Goal: Task Accomplishment & Management: Manage account settings

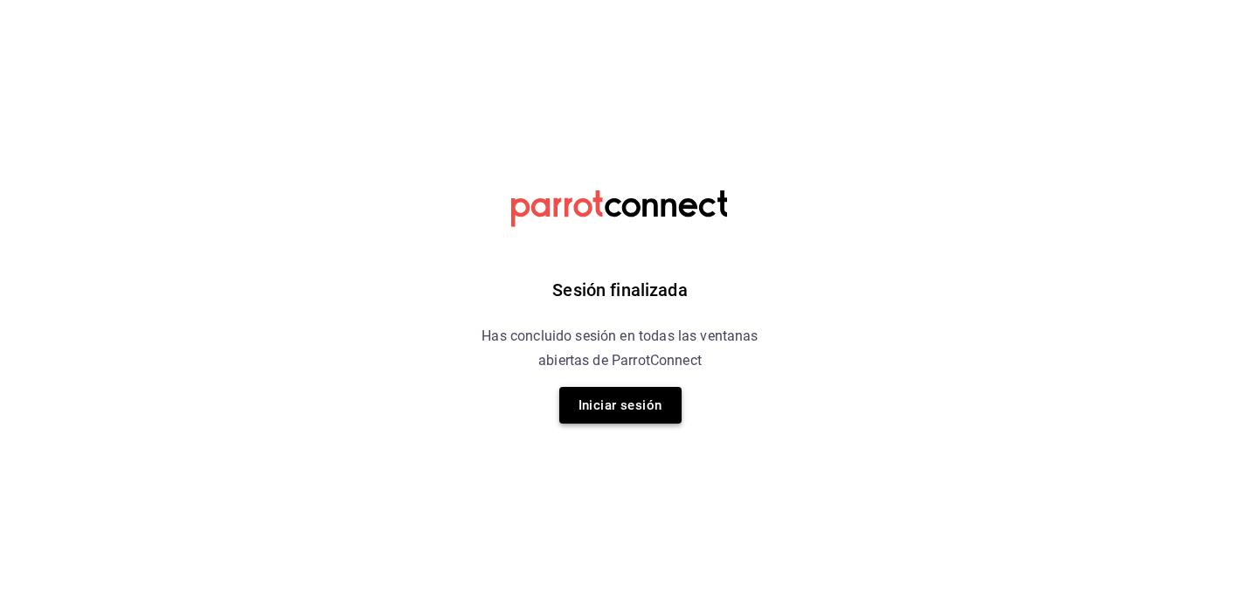
click at [632, 417] on button "Iniciar sesión" at bounding box center [620, 405] width 122 height 37
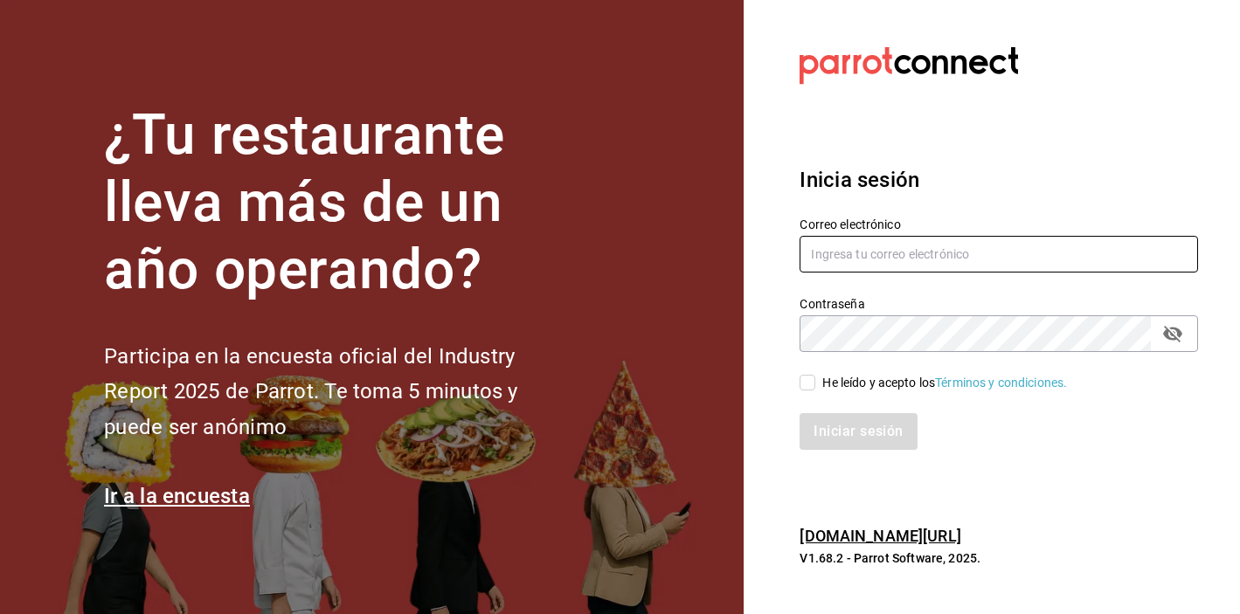
click at [870, 251] on input "text" at bounding box center [999, 254] width 399 height 37
type input "A"
type input "[EMAIL_ADDRESS][DOMAIN_NAME]"
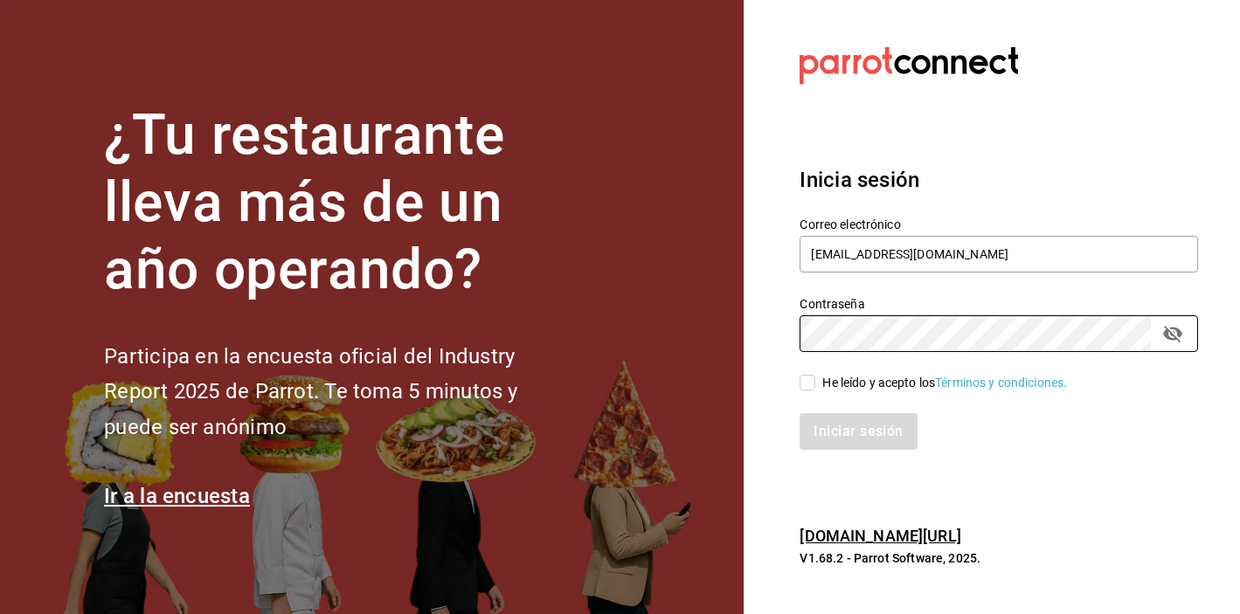
click at [835, 389] on div "He leído y acepto los Términos y condiciones." at bounding box center [944, 383] width 245 height 18
click at [815, 389] on input "He leído y acepto los Términos y condiciones." at bounding box center [808, 383] width 16 height 16
checkbox input "true"
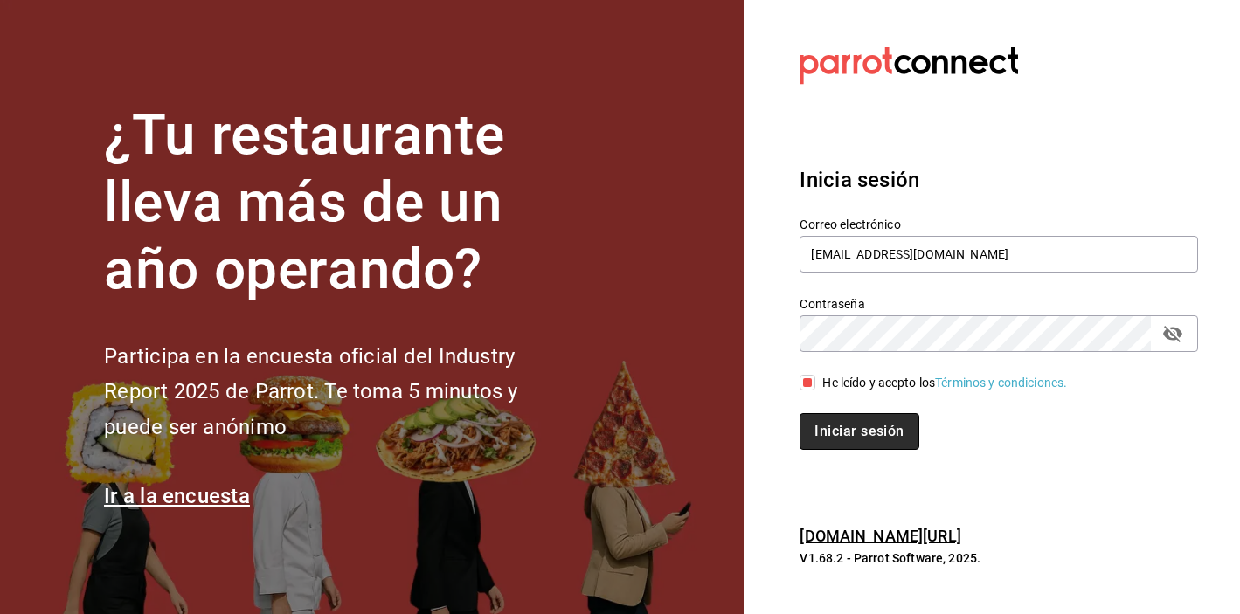
click at [836, 425] on button "Iniciar sesión" at bounding box center [859, 431] width 119 height 37
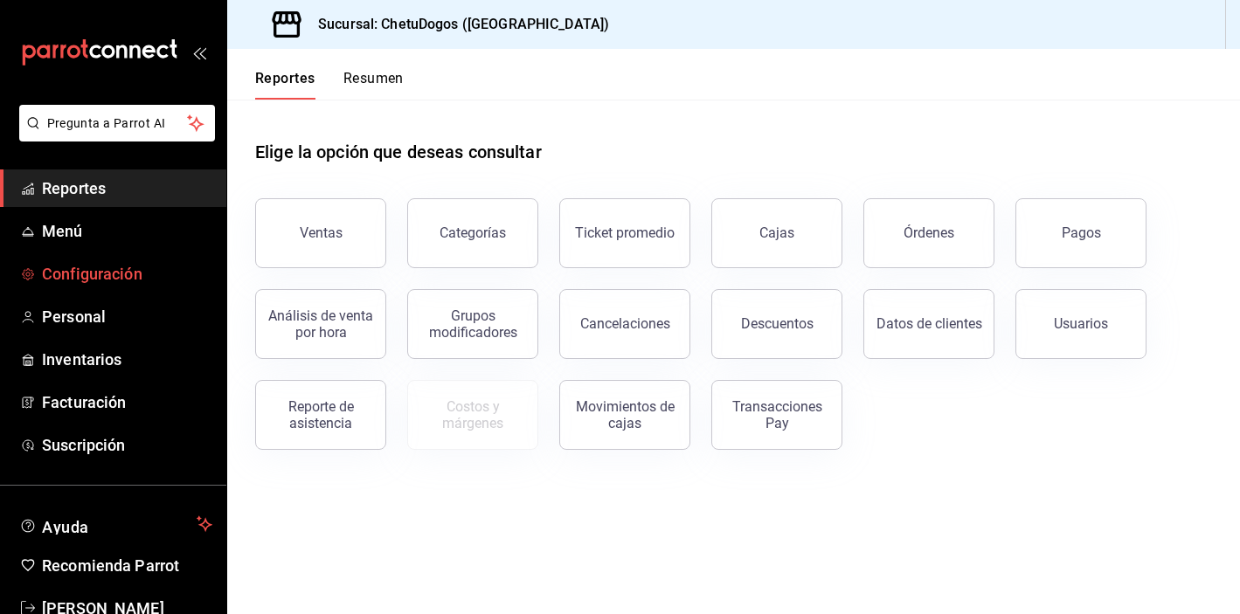
click at [90, 269] on span "Configuración" at bounding box center [127, 274] width 170 height 24
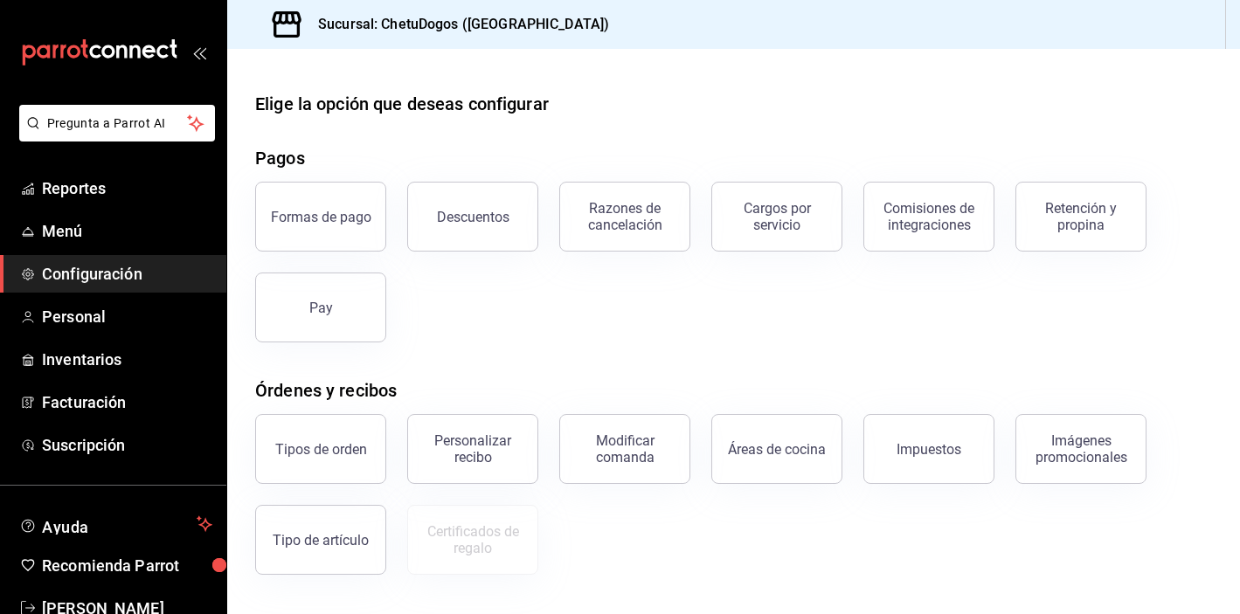
scroll to position [24, 0]
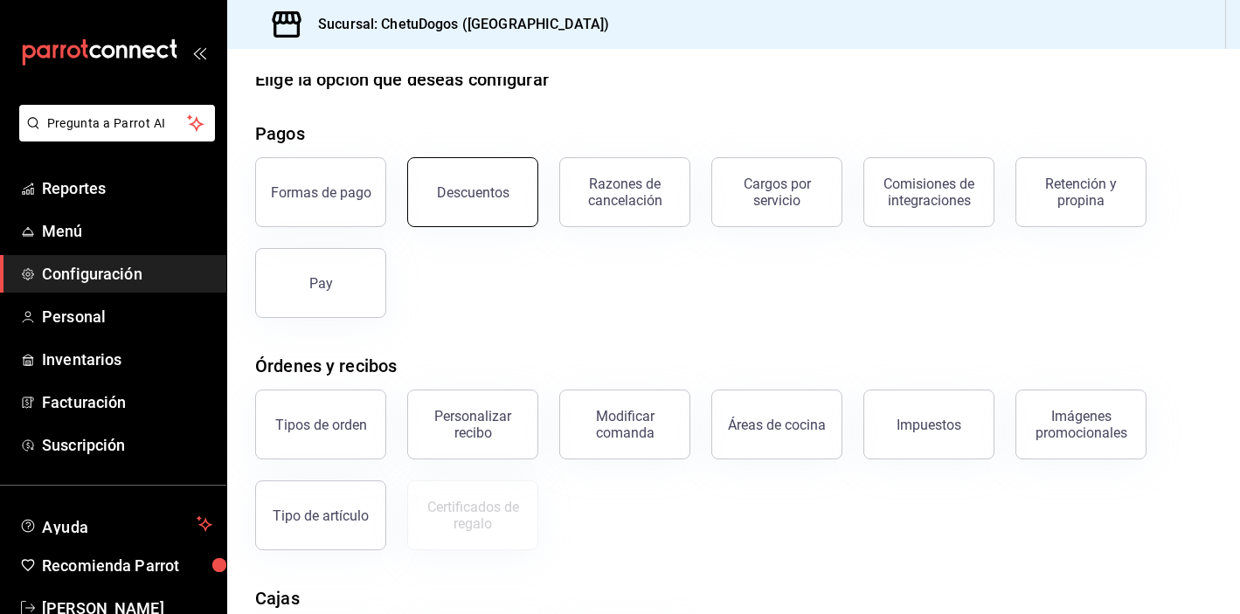
click at [491, 174] on button "Descuentos" at bounding box center [472, 192] width 131 height 70
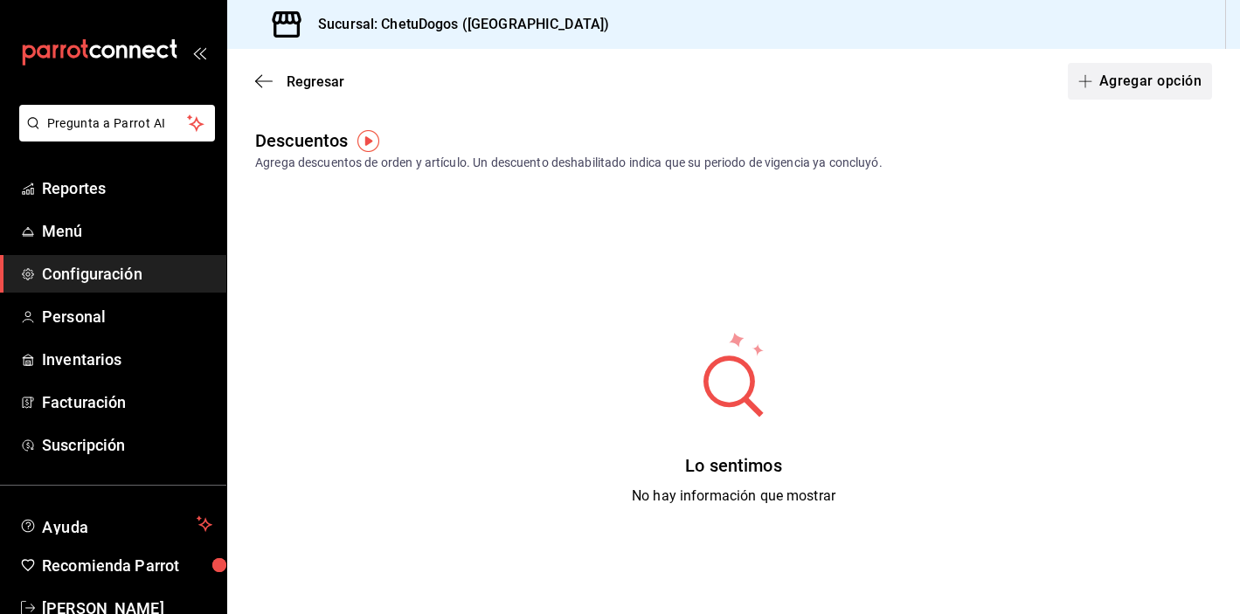
click at [1109, 76] on button "Agregar opción" at bounding box center [1140, 81] width 144 height 37
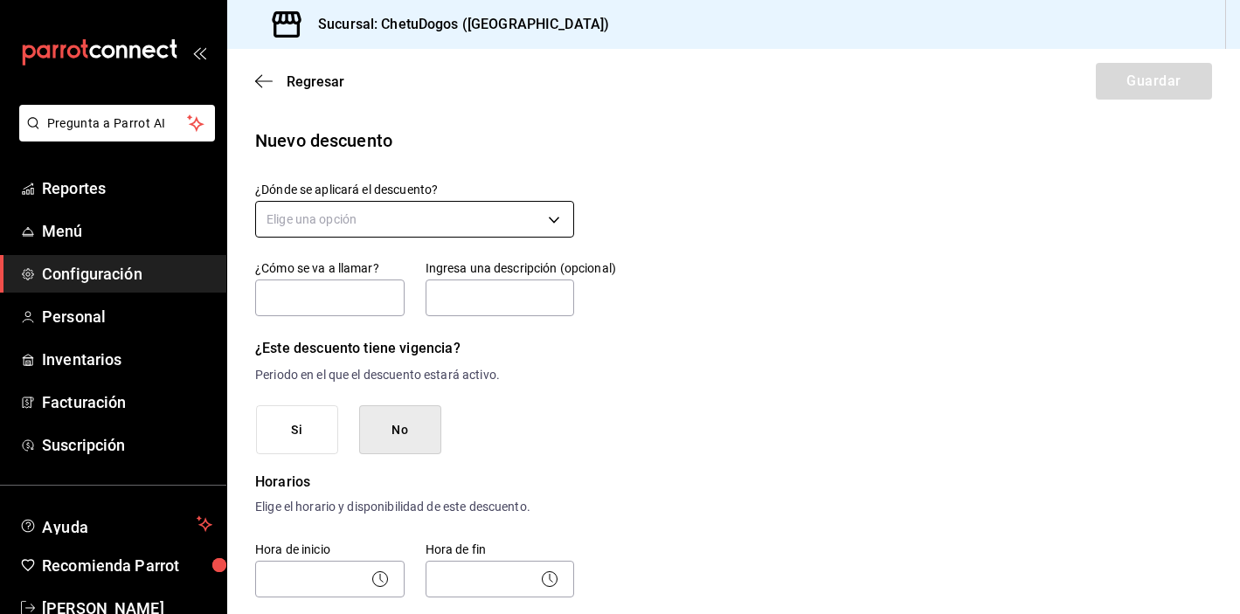
click at [485, 211] on body "Pregunta a Parrot AI Reportes Menú Configuración Personal Inventarios Facturaci…" at bounding box center [620, 307] width 1240 height 614
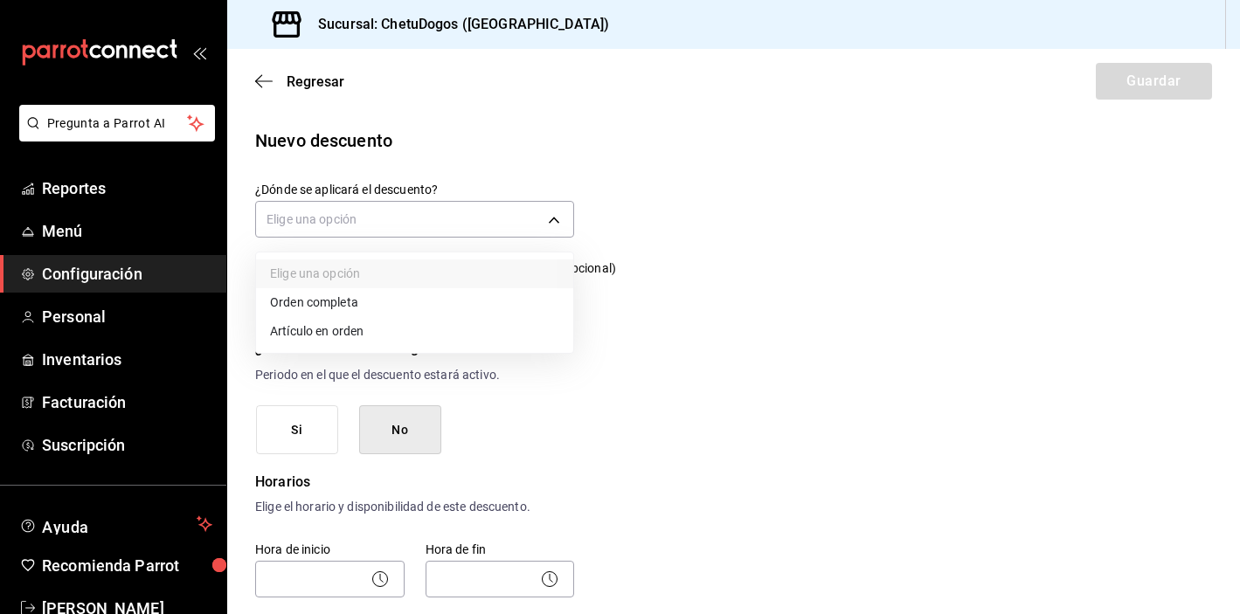
click at [360, 338] on li "Artículo en orden" at bounding box center [414, 331] width 317 height 29
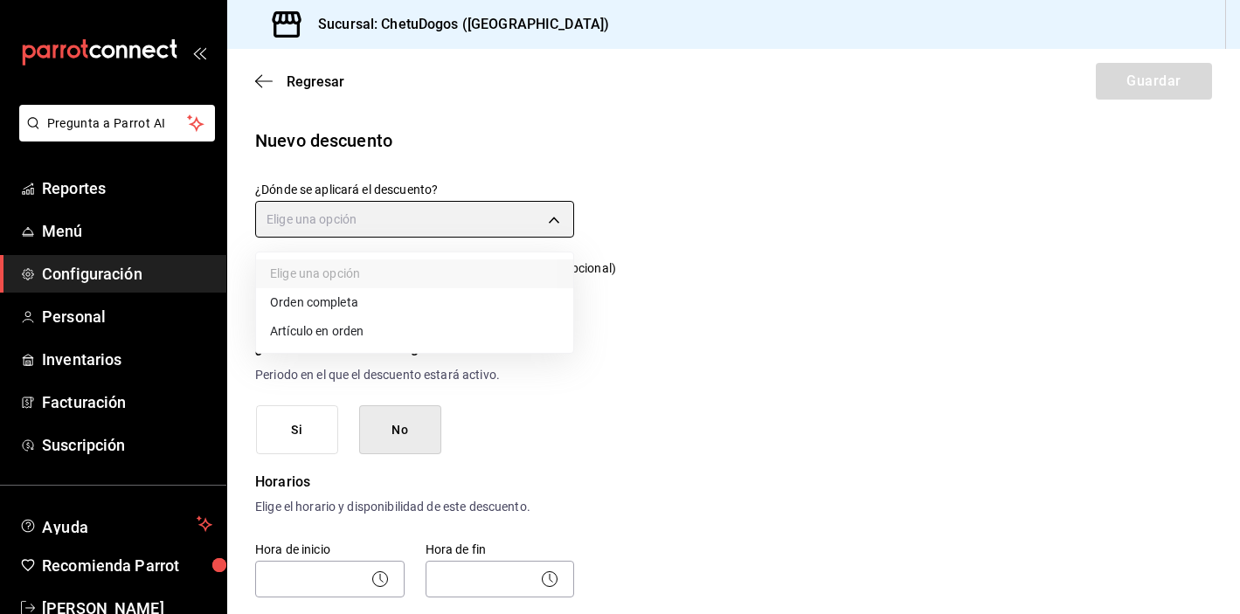
type input "ORDER_ITEM"
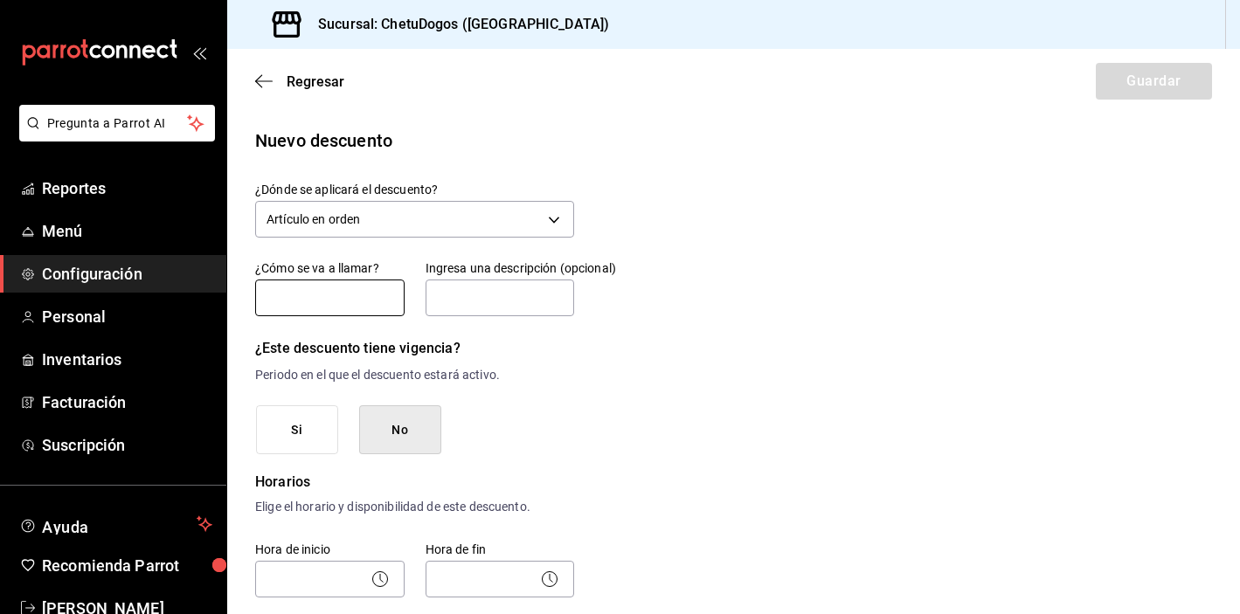
click at [365, 309] on input "text" at bounding box center [329, 298] width 149 height 37
type input "Descontar articulo"
click at [527, 291] on input "text" at bounding box center [500, 298] width 149 height 37
type input "P"
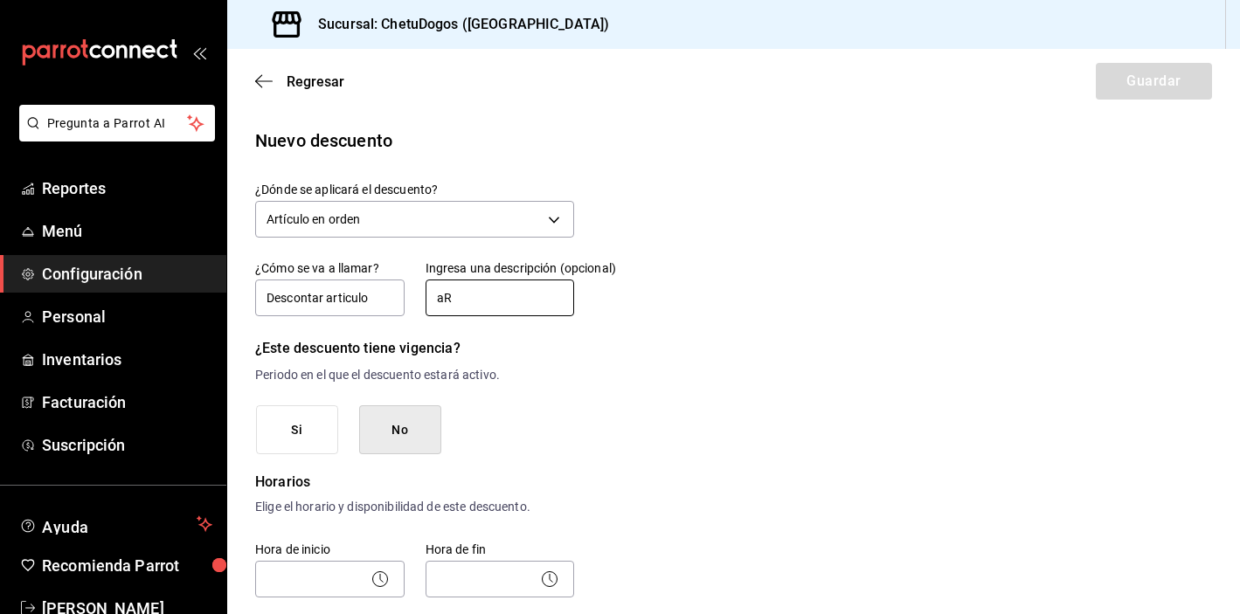
type input "a"
type input "Articulo a favor"
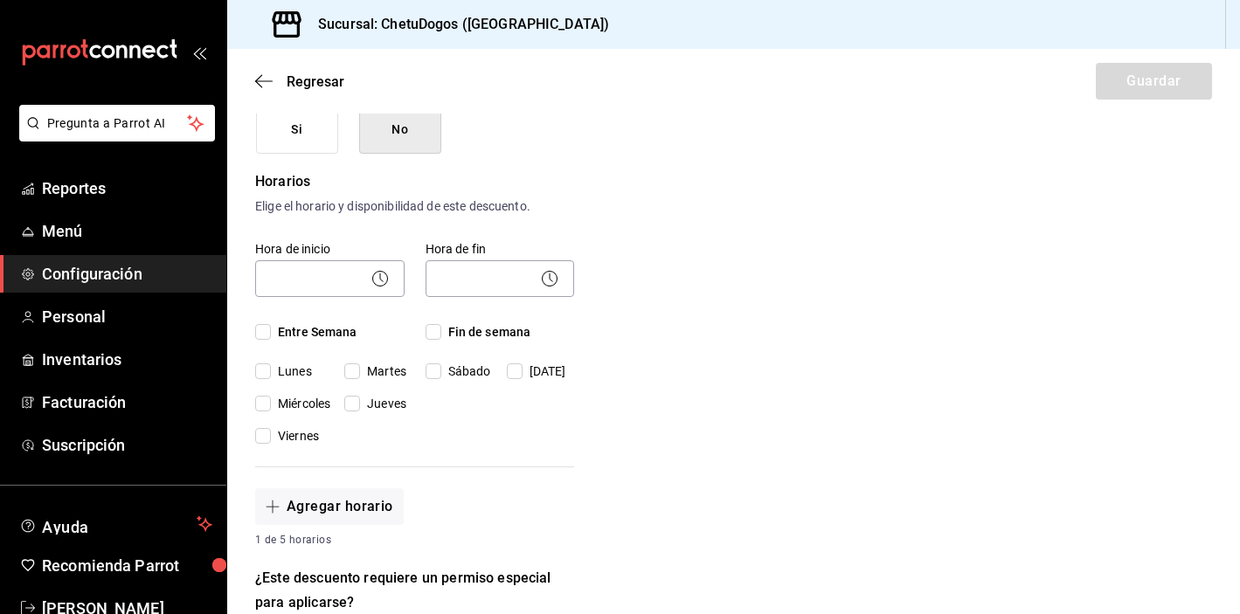
scroll to position [322, 0]
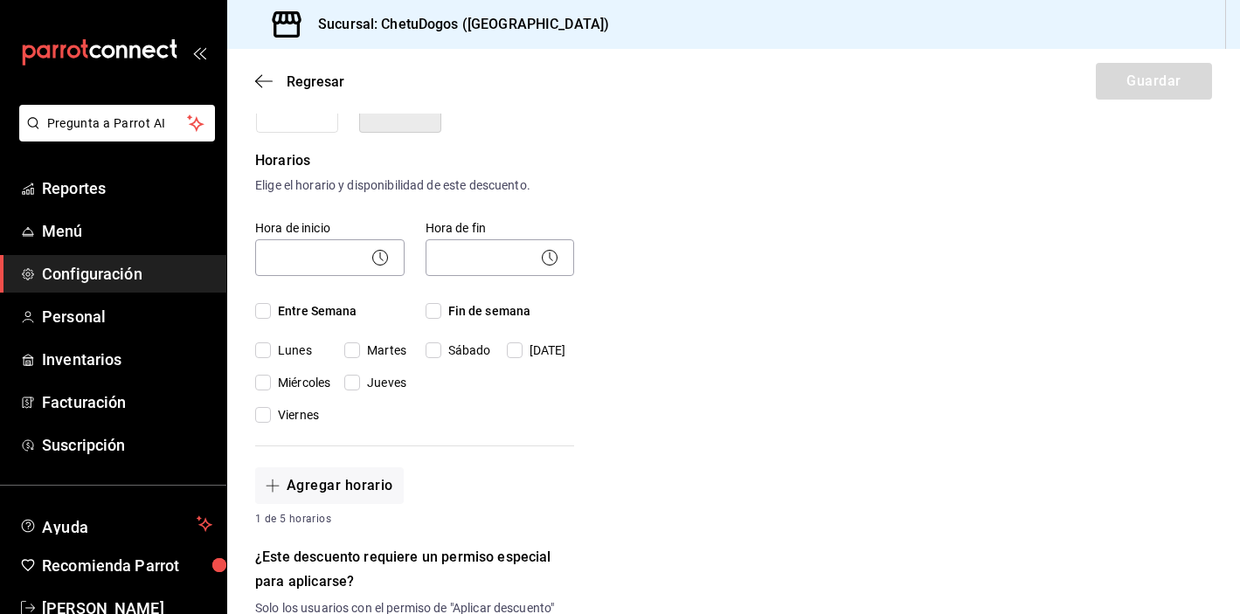
click at [281, 312] on span "Entre Semana" at bounding box center [314, 311] width 87 height 18
click at [271, 312] on input "Entre Semana" at bounding box center [263, 311] width 16 height 16
checkbox input "true"
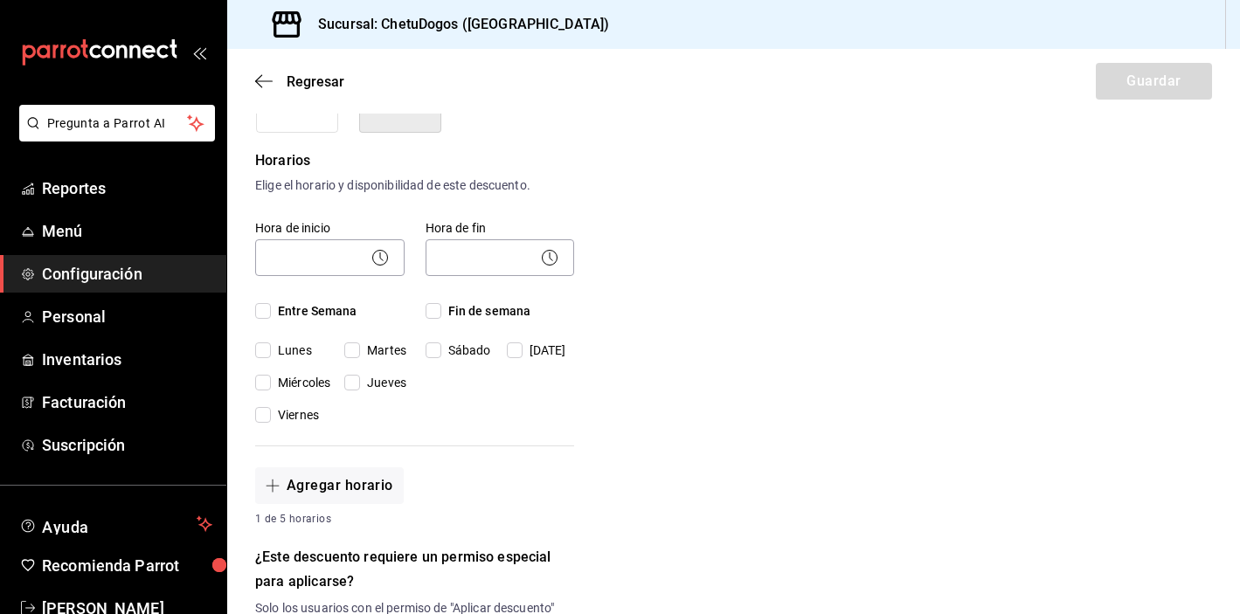
checkbox input "true"
click at [433, 310] on input "Fin de semana" at bounding box center [434, 311] width 16 height 16
checkbox input "true"
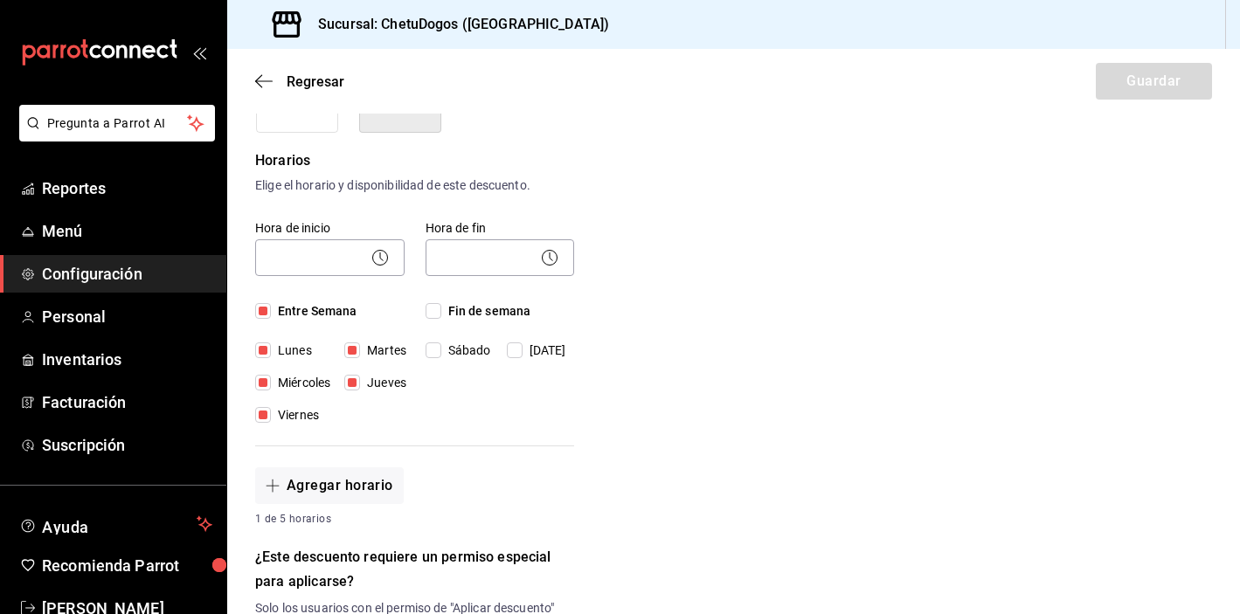
checkbox input "true"
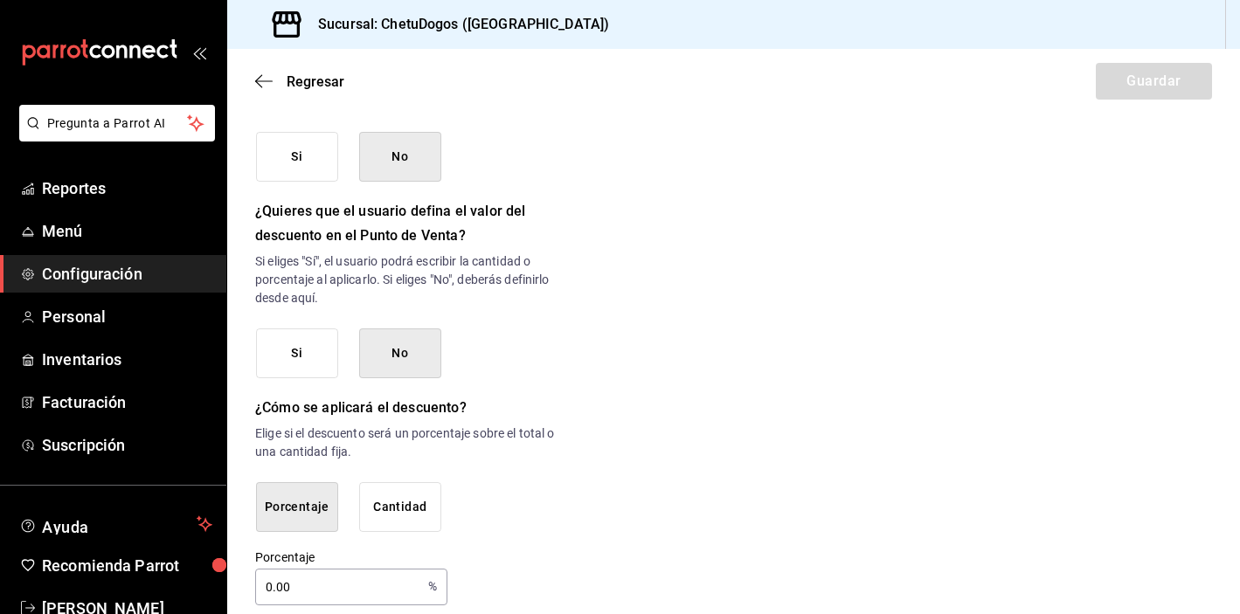
scroll to position [866, 0]
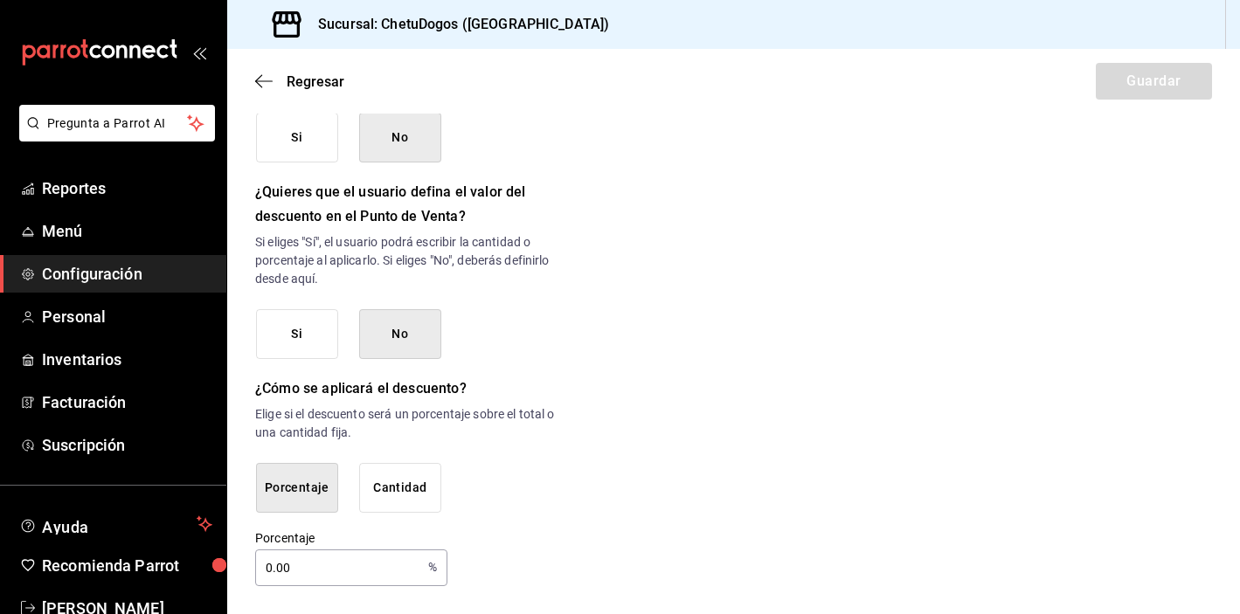
click at [262, 72] on div "Regresar Guardar" at bounding box center [733, 81] width 1013 height 65
click at [264, 81] on icon "button" at bounding box center [263, 81] width 17 height 16
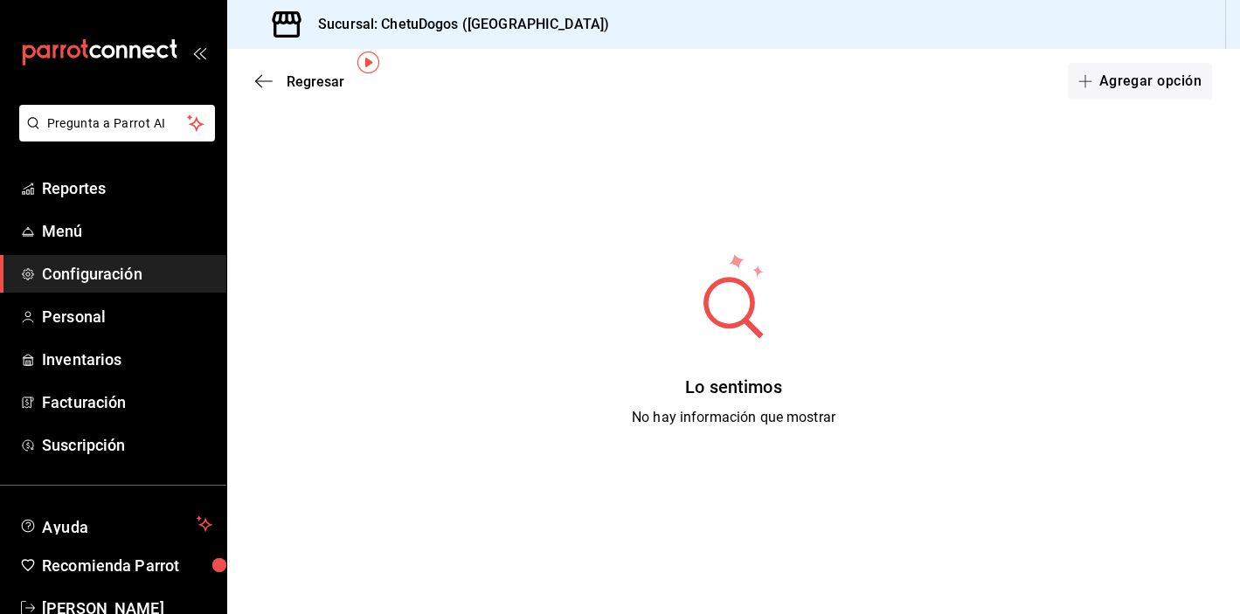
scroll to position [79, 0]
click at [262, 87] on icon "button" at bounding box center [263, 81] width 17 height 16
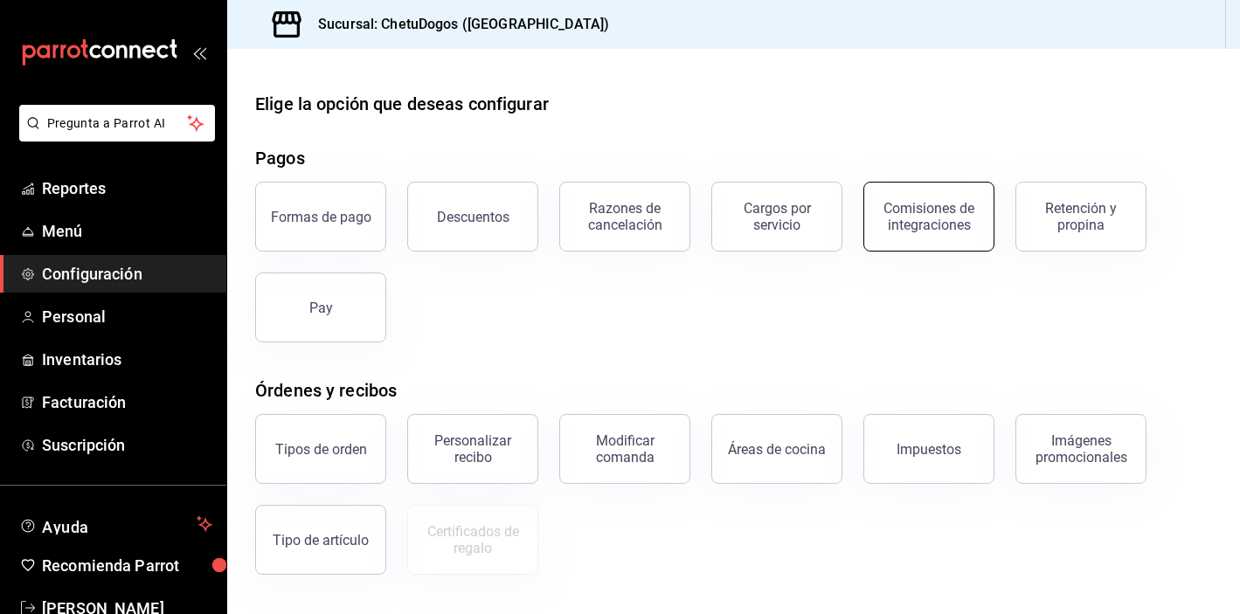
click at [932, 227] on div "Comisiones de integraciones" at bounding box center [929, 216] width 108 height 33
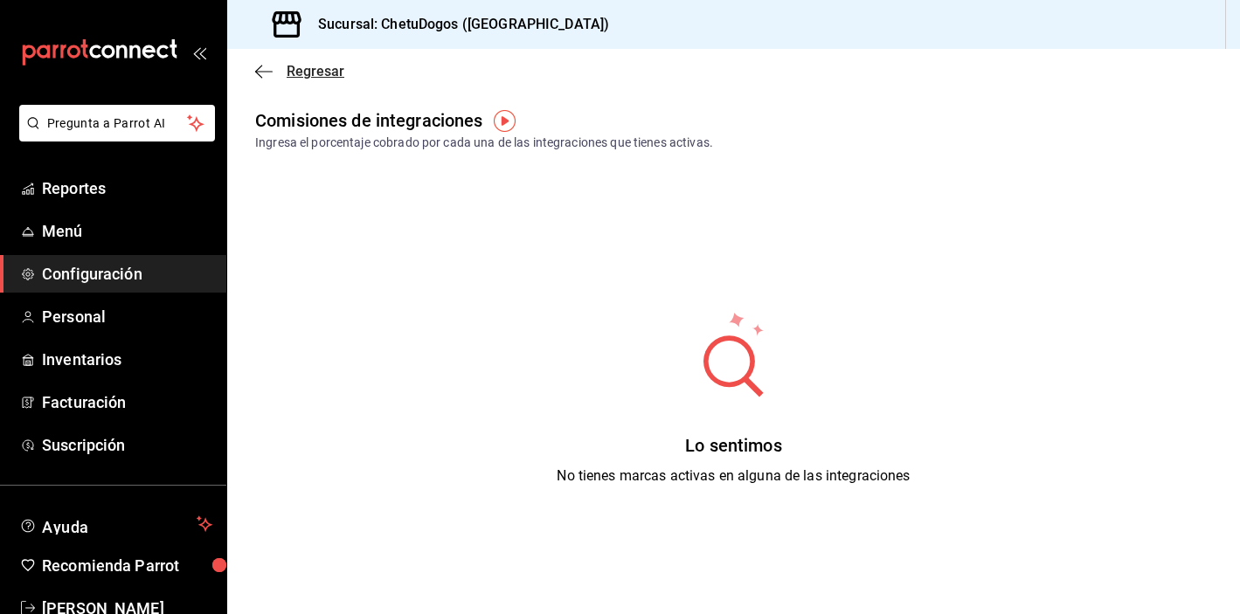
click at [262, 73] on icon "button" at bounding box center [263, 72] width 17 height 16
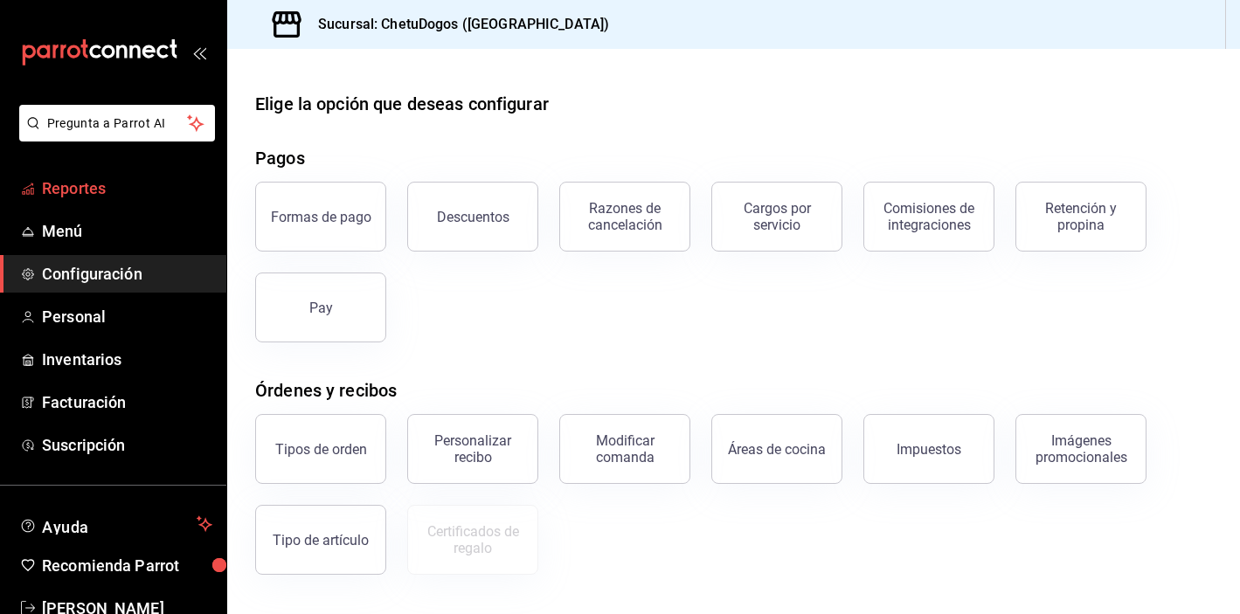
click at [131, 185] on span "Reportes" at bounding box center [127, 189] width 170 height 24
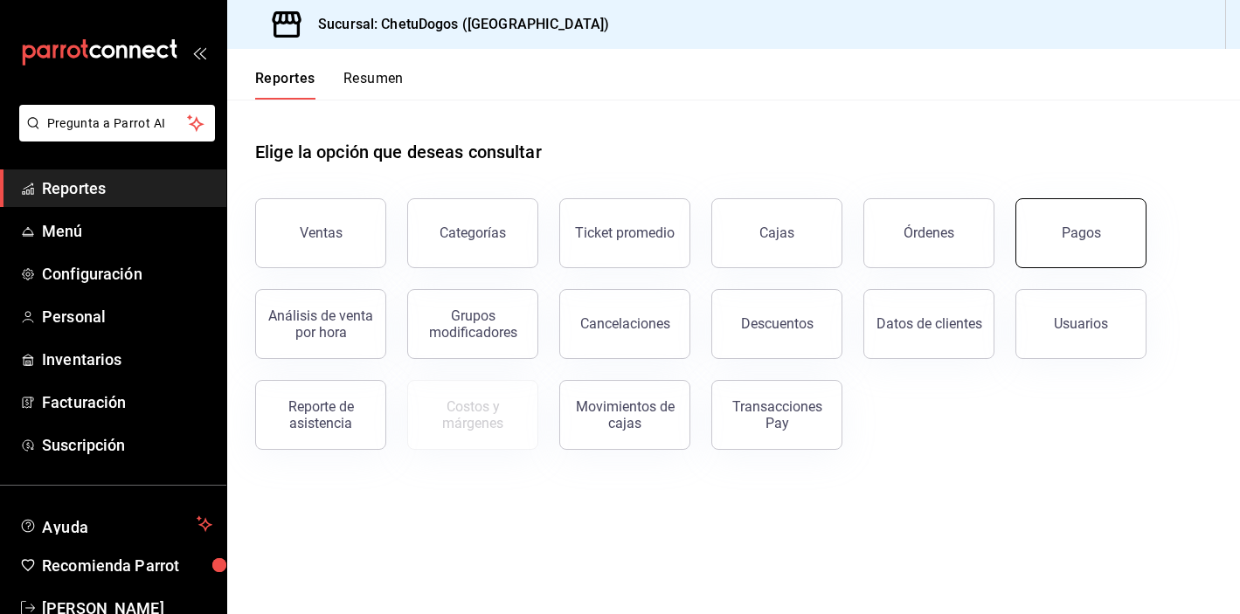
click at [1055, 245] on button "Pagos" at bounding box center [1081, 233] width 131 height 70
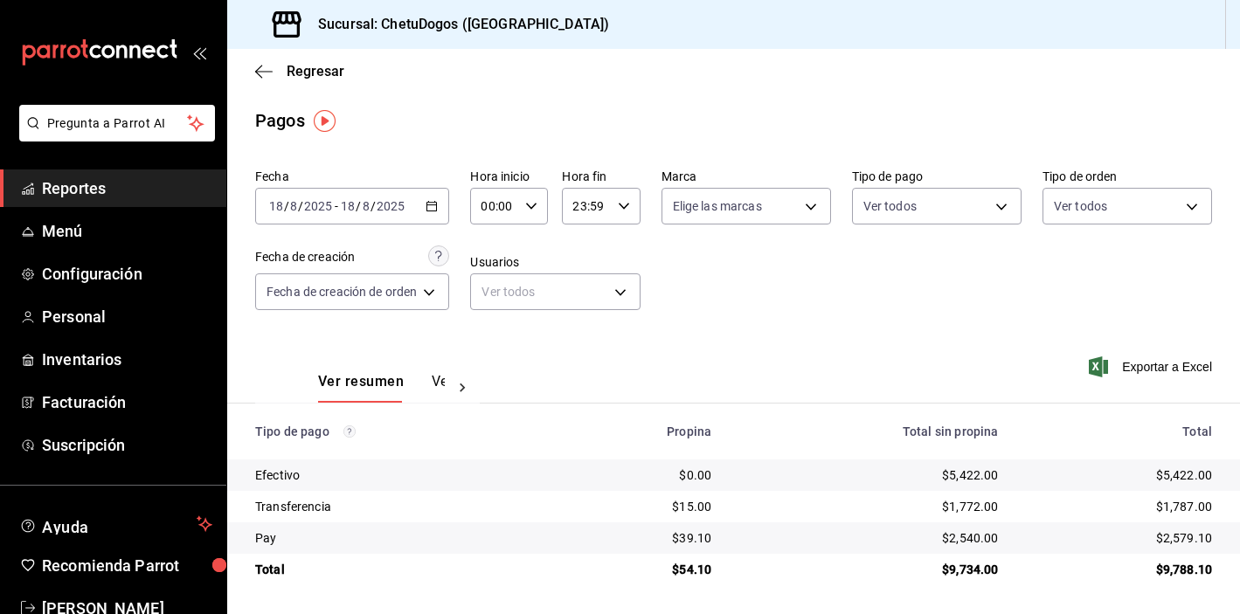
click at [970, 502] on div "$1,772.00" at bounding box center [868, 506] width 259 height 17
click at [1188, 515] on div "$1,787.00" at bounding box center [1119, 506] width 186 height 17
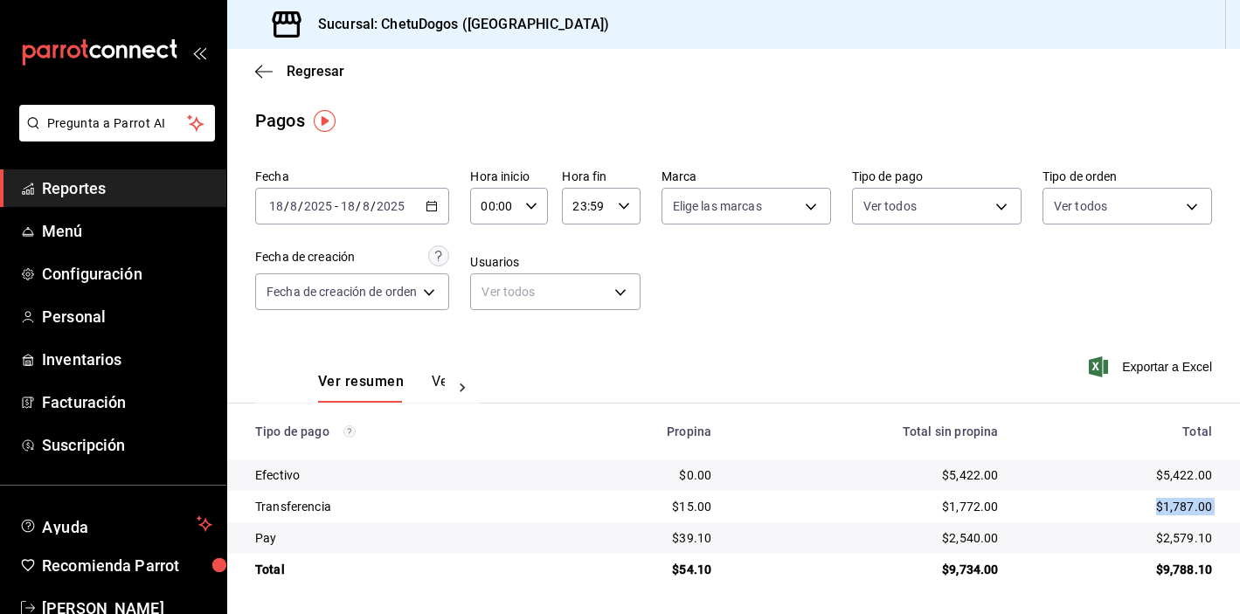
click at [1188, 515] on div "$1,787.00" at bounding box center [1119, 506] width 186 height 17
click at [101, 186] on span "Reportes" at bounding box center [127, 189] width 170 height 24
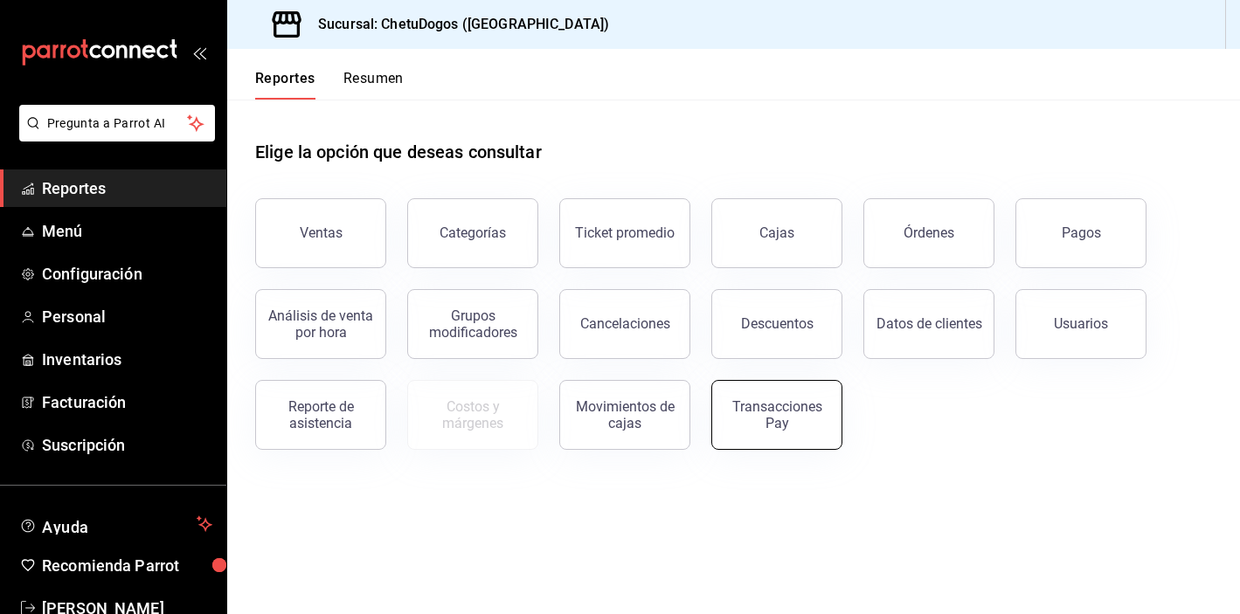
click at [774, 404] on div "Transacciones Pay" at bounding box center [777, 415] width 108 height 33
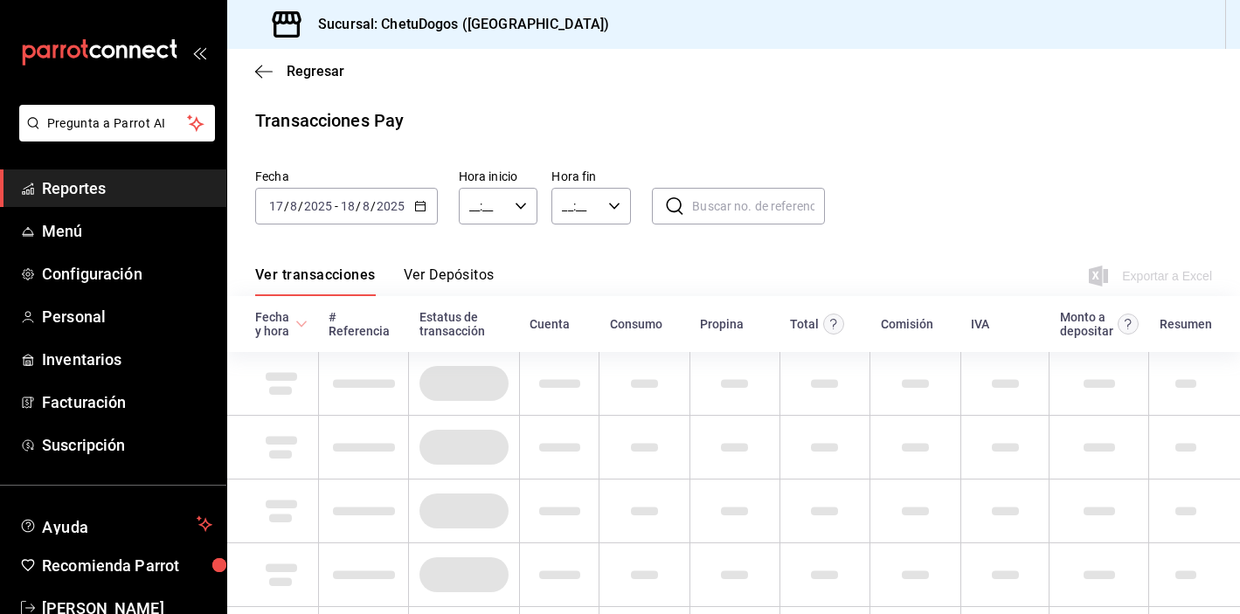
type input "00:00"
type input "23:59"
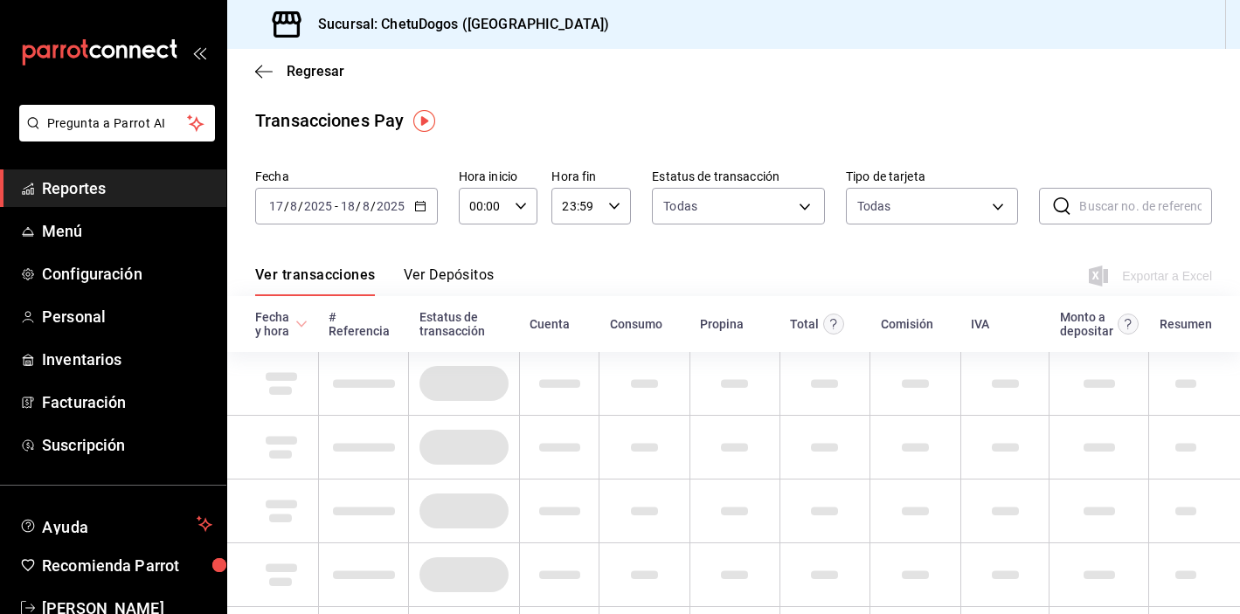
click at [468, 277] on button "Ver Depósitos" at bounding box center [449, 282] width 91 height 30
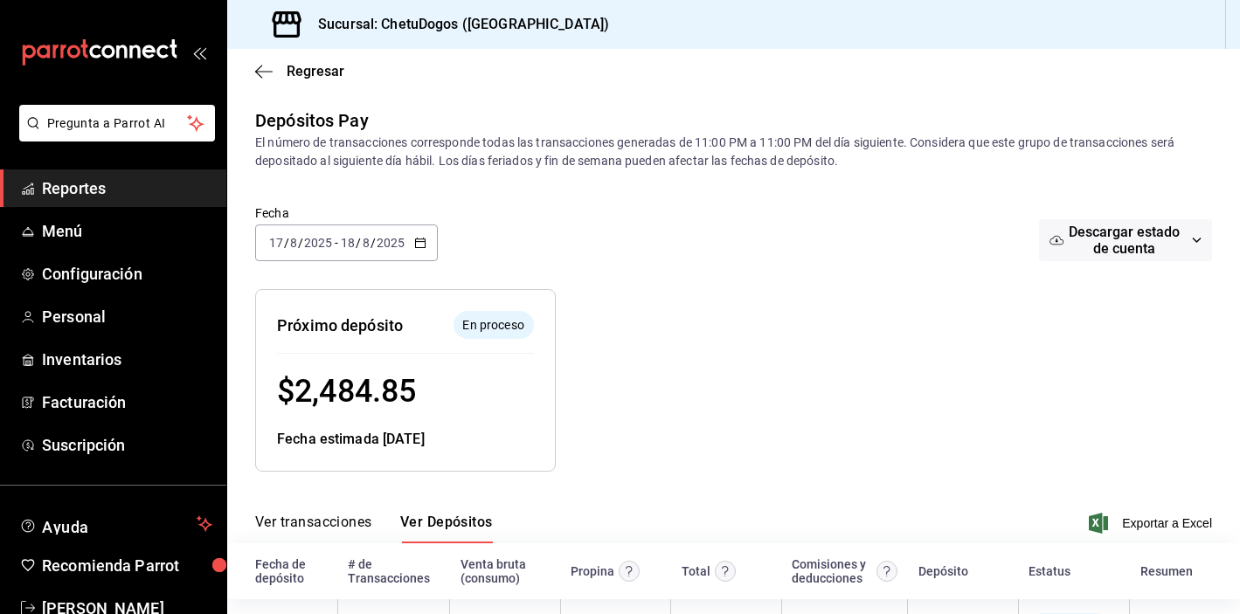
click at [262, 59] on div "Regresar" at bounding box center [733, 71] width 1013 height 45
click at [262, 67] on icon "button" at bounding box center [263, 72] width 17 height 16
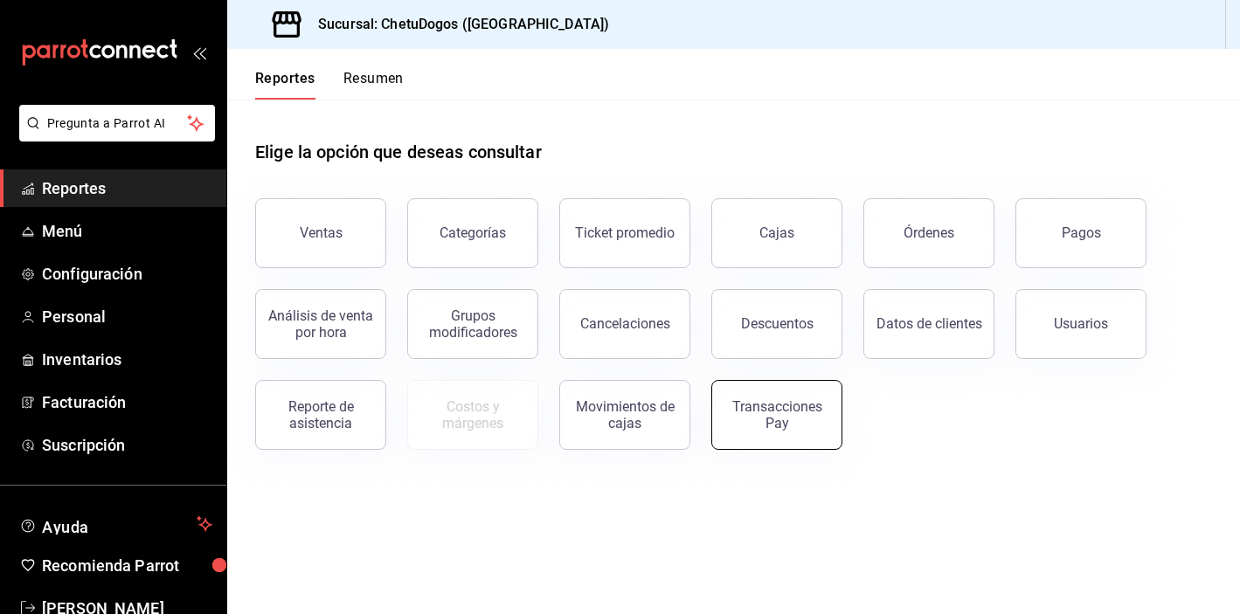
click at [781, 423] on div "Transacciones Pay" at bounding box center [777, 415] width 108 height 33
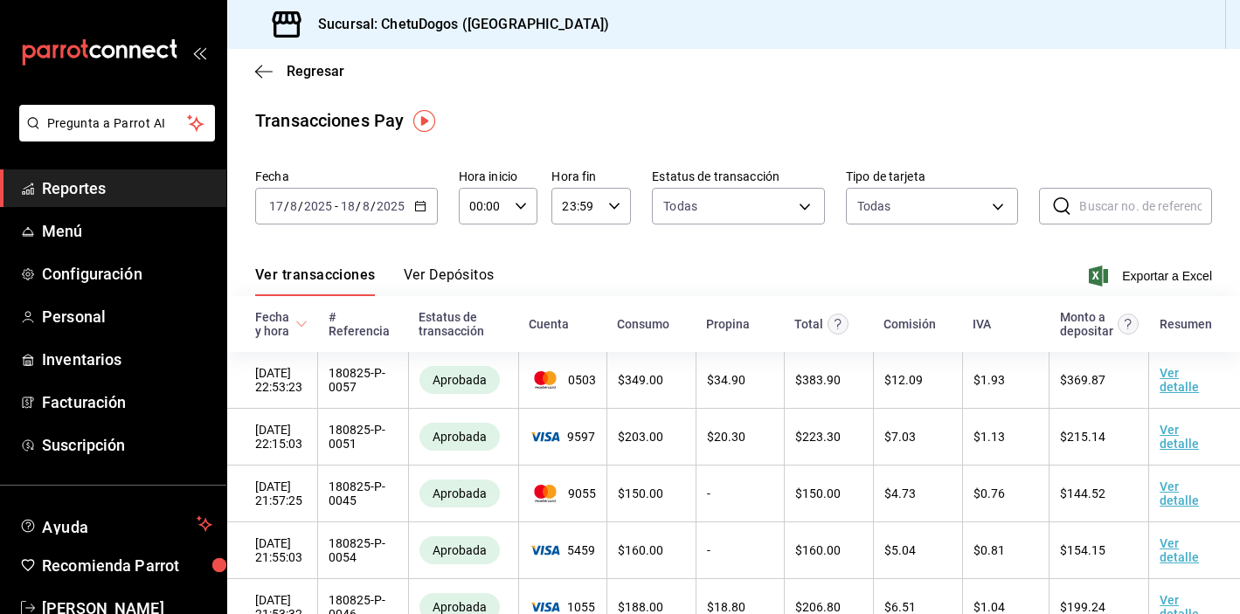
click at [461, 269] on button "Ver Depósitos" at bounding box center [449, 282] width 91 height 30
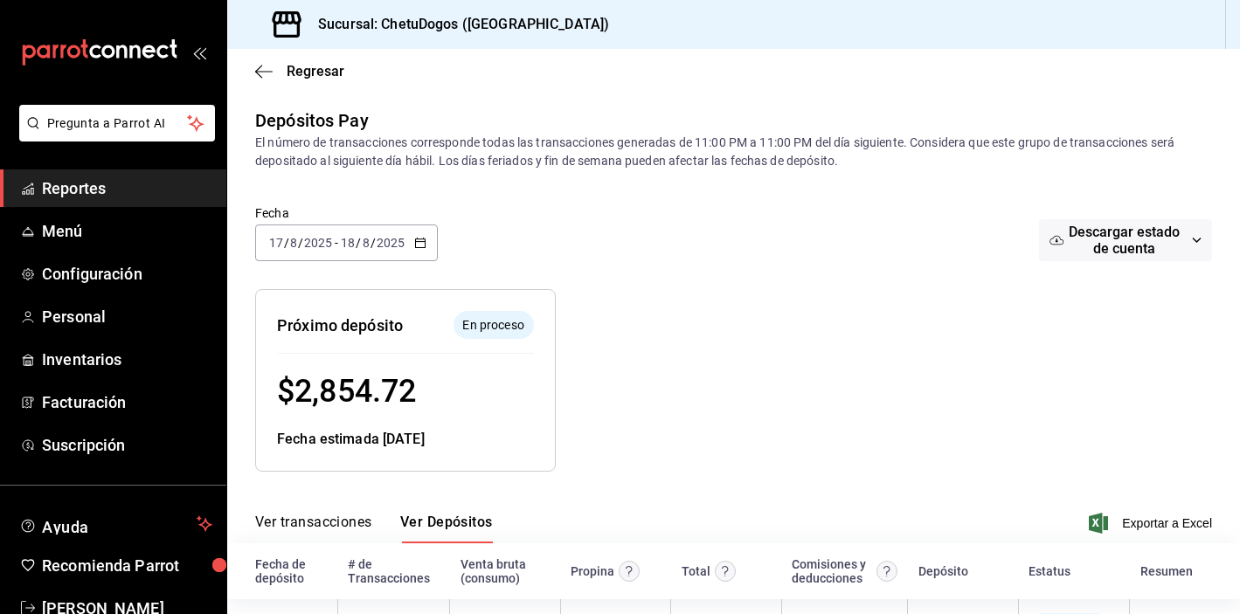
scroll to position [71, 0]
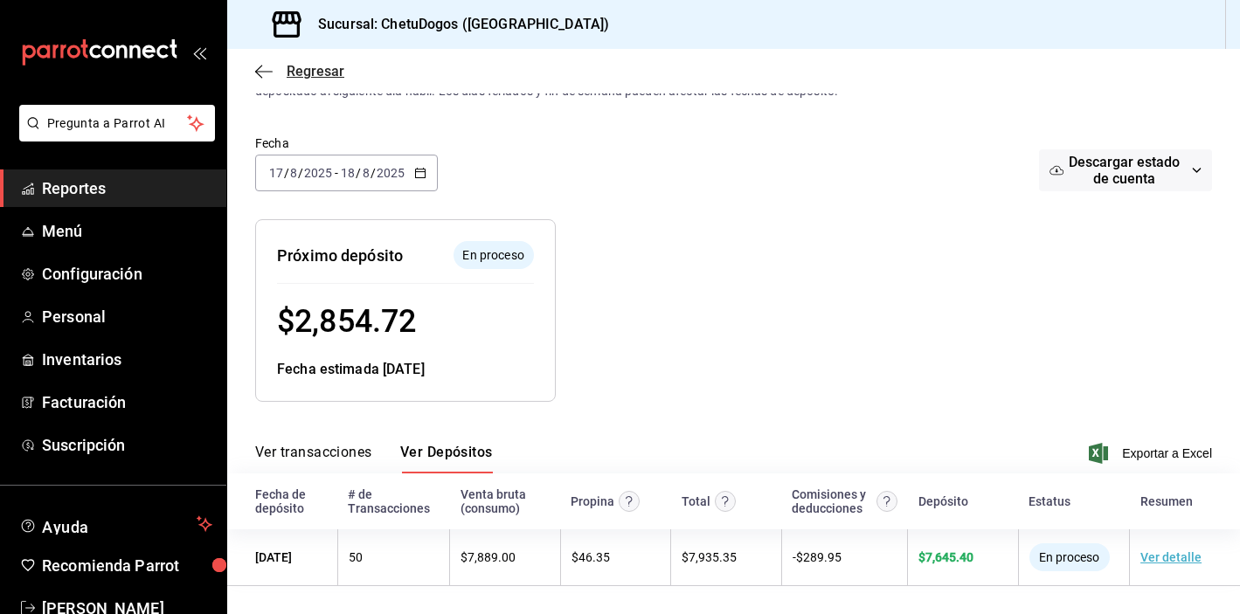
click at [304, 71] on span "Regresar" at bounding box center [316, 71] width 58 height 17
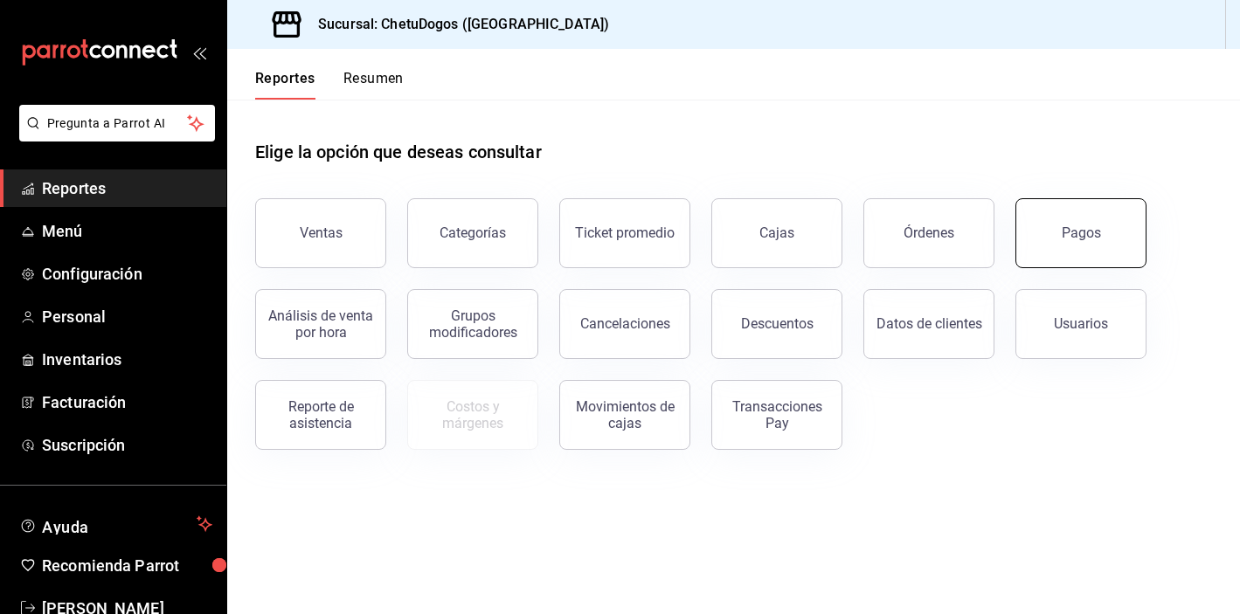
click at [1093, 231] on div "Pagos" at bounding box center [1081, 233] width 39 height 17
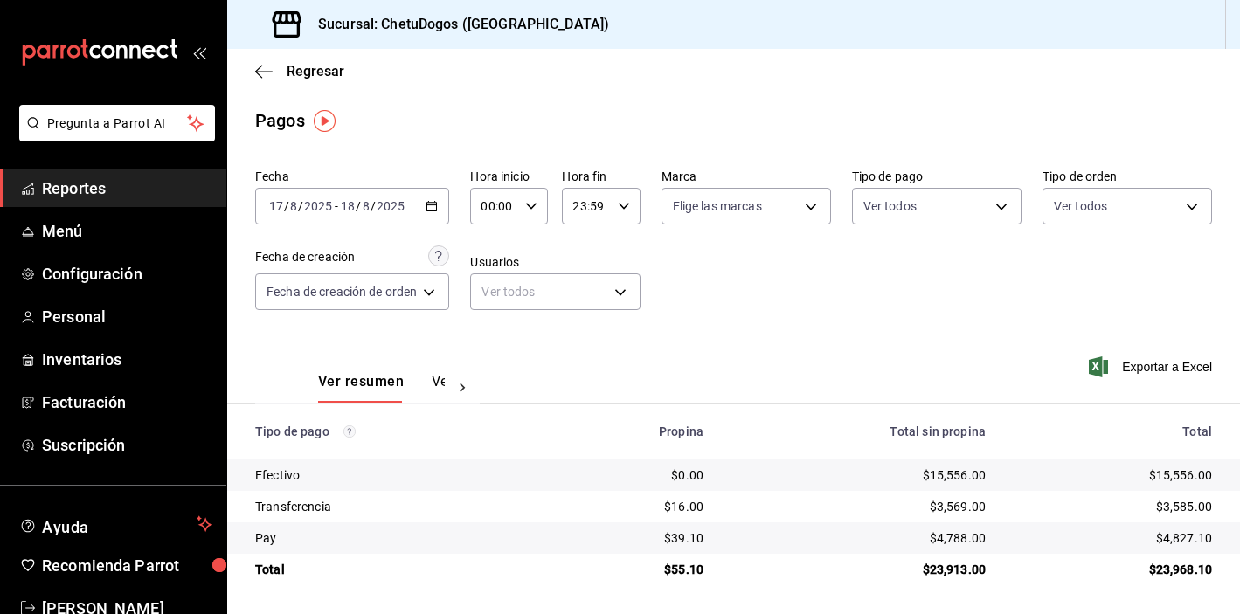
click at [435, 201] on icon "button" at bounding box center [432, 206] width 12 height 12
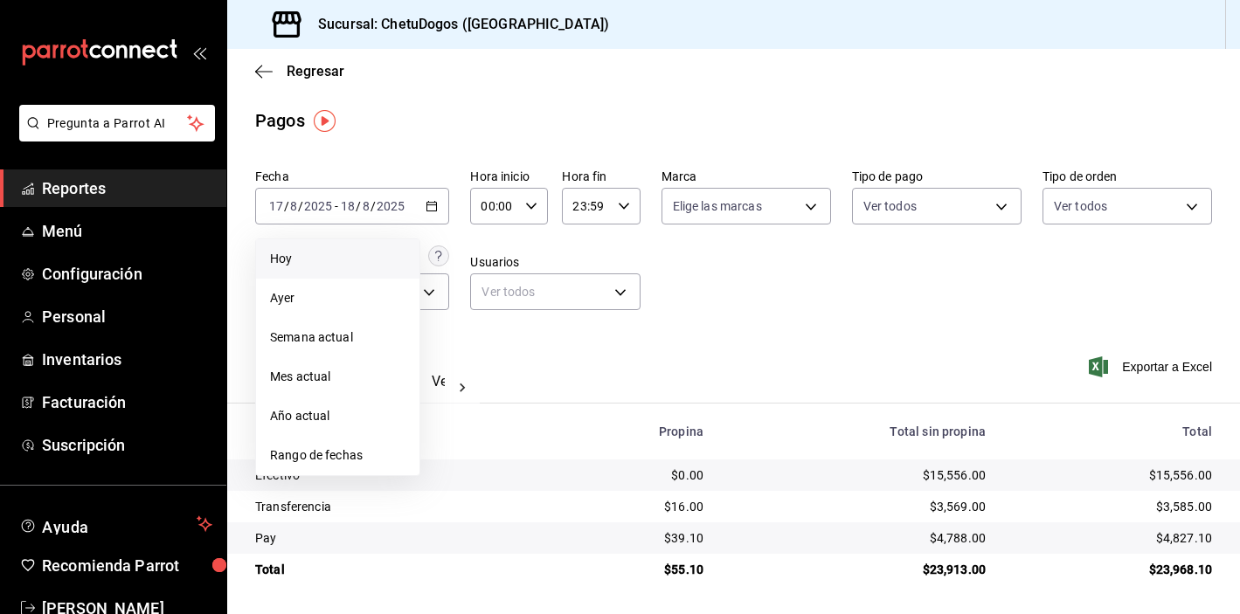
click at [313, 257] on span "Hoy" at bounding box center [337, 259] width 135 height 18
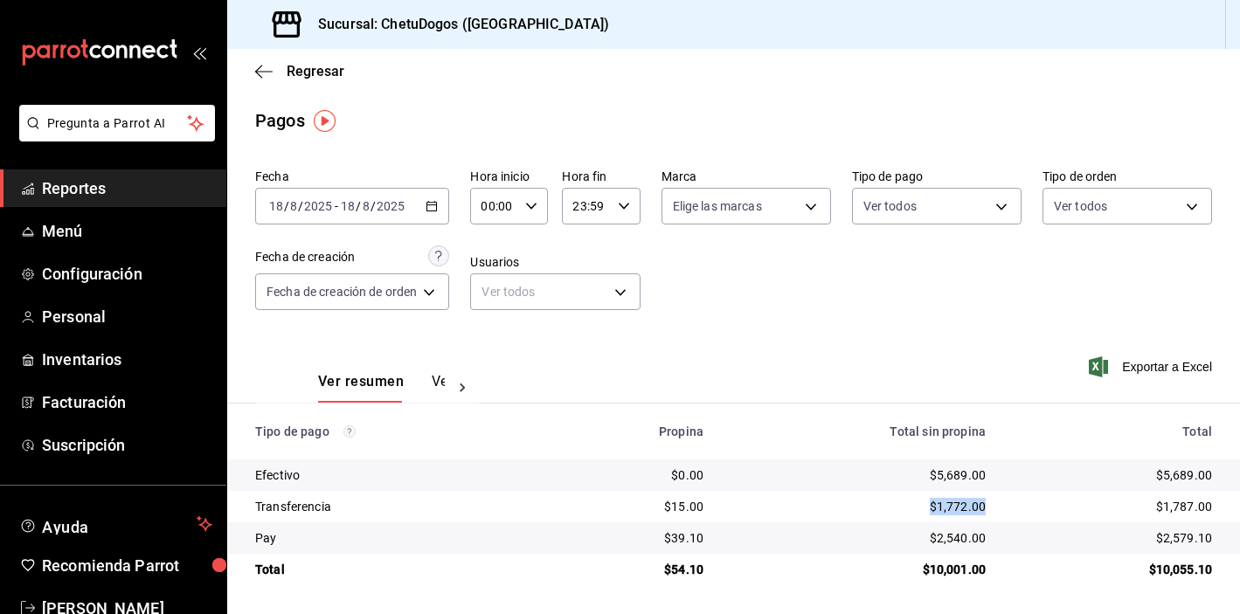
drag, startPoint x: 930, startPoint y: 506, endPoint x: 981, endPoint y: 506, distance: 51.6
click at [981, 506] on div "$1,772.00" at bounding box center [858, 506] width 254 height 17
click at [963, 506] on div "$1,772.00" at bounding box center [858, 506] width 254 height 17
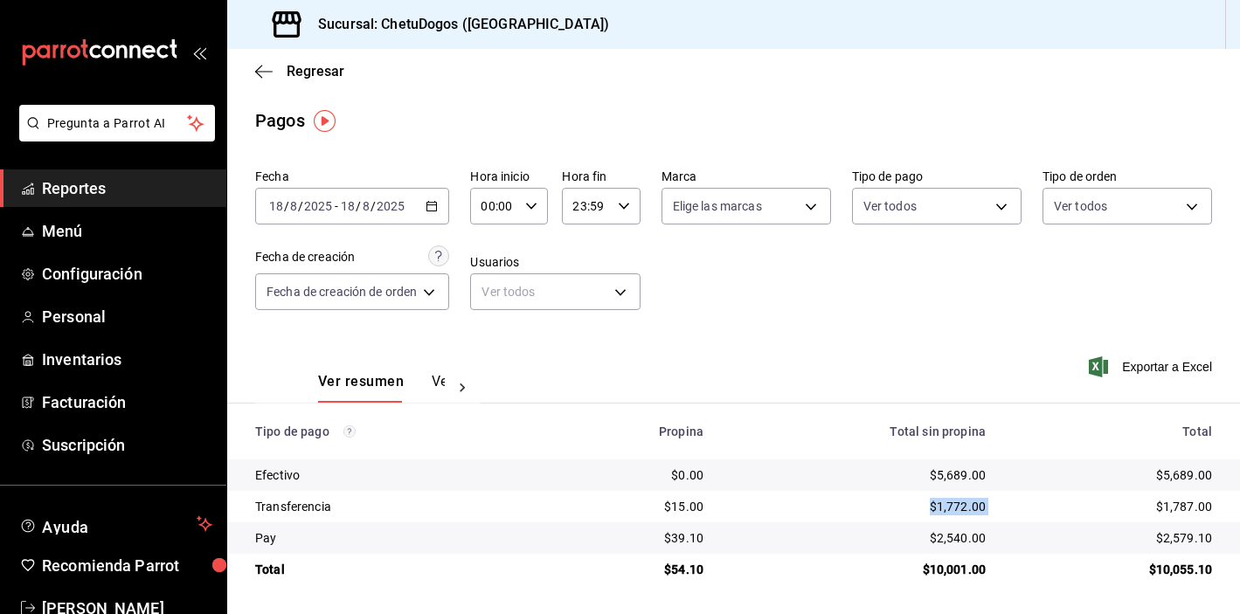
click at [963, 506] on div "$1,772.00" at bounding box center [858, 506] width 254 height 17
